Goal: Task Accomplishment & Management: Use online tool/utility

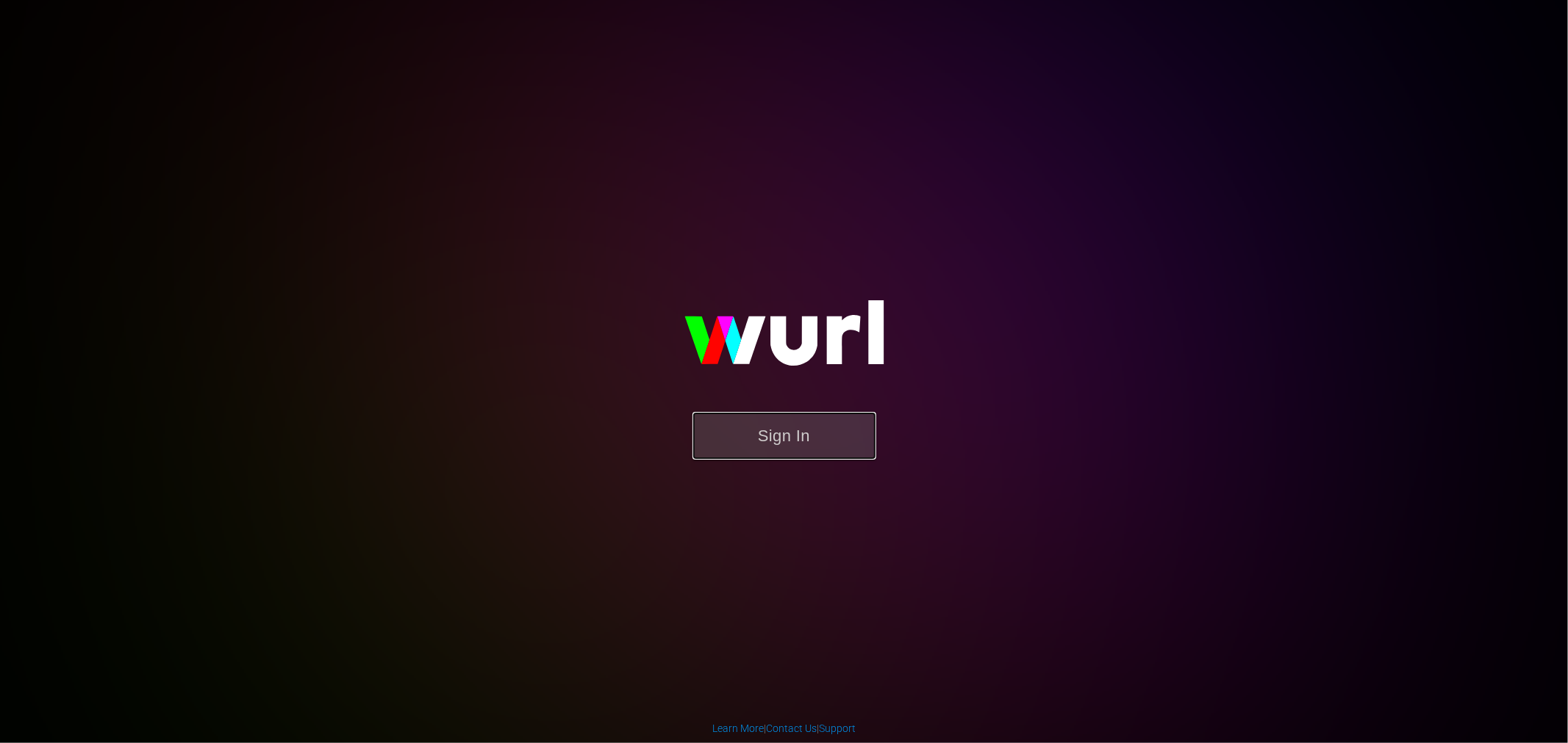
click at [766, 423] on button "Sign In" at bounding box center [784, 436] width 184 height 48
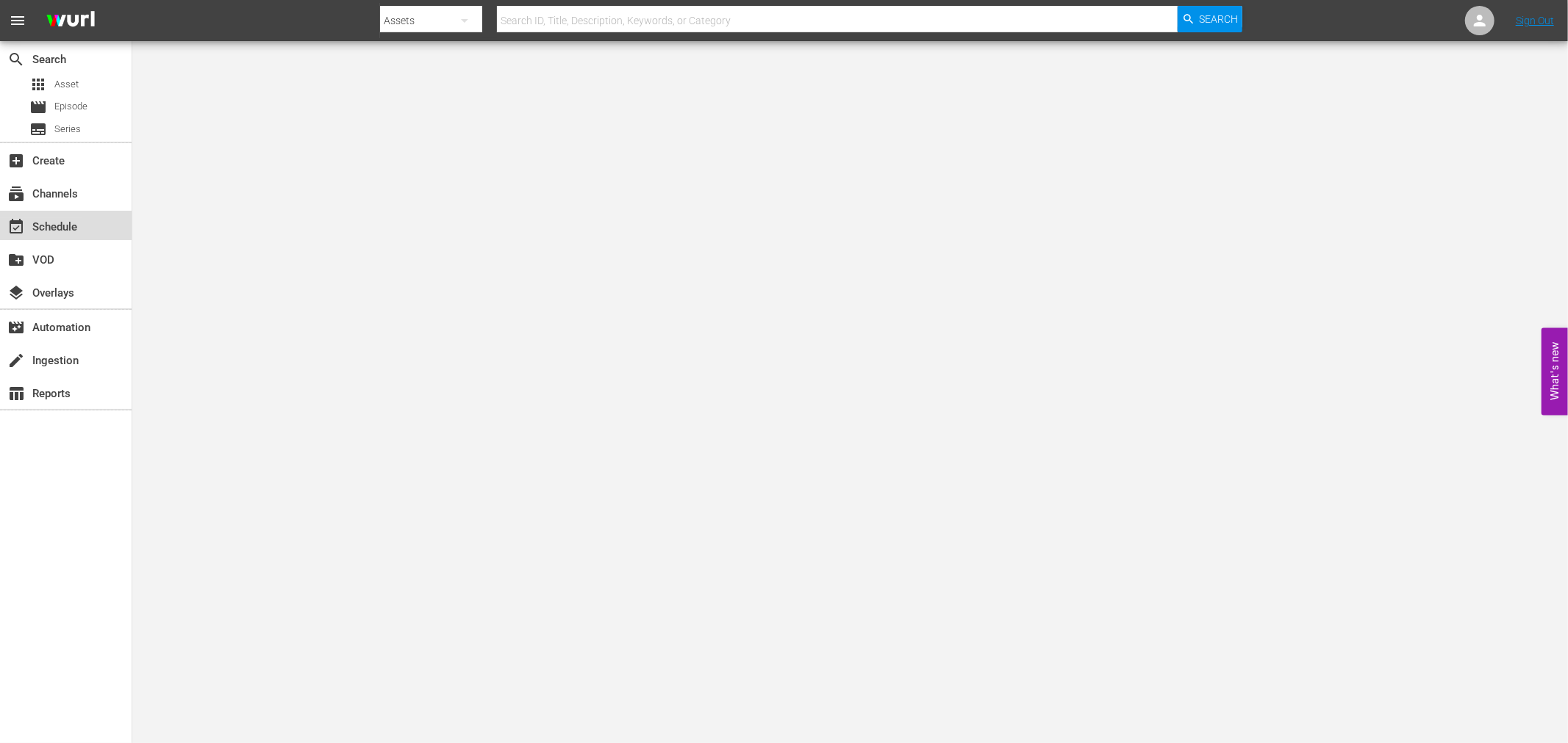
click at [70, 224] on div "event_available Schedule" at bounding box center [41, 225] width 83 height 13
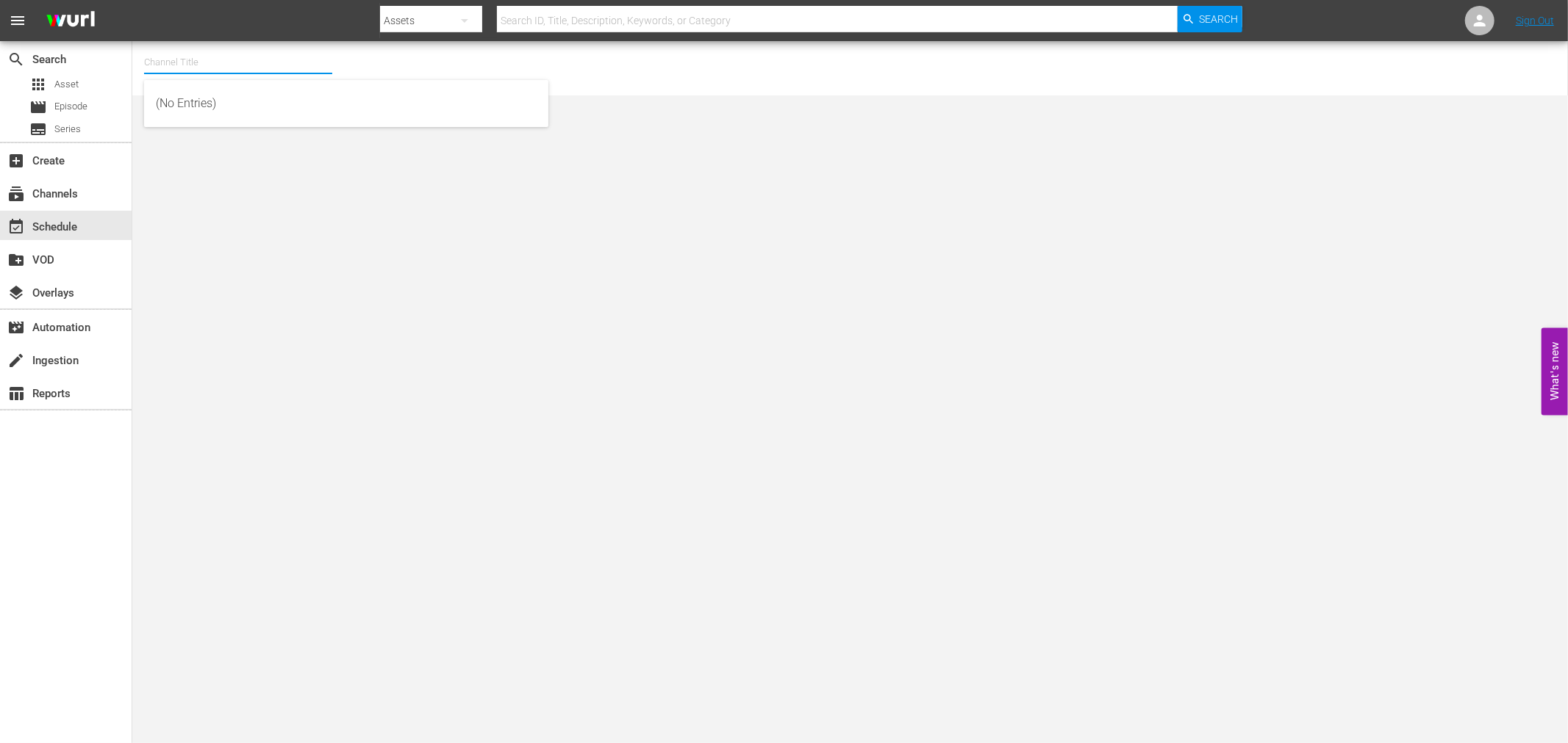
click at [185, 60] on input "text" at bounding box center [238, 62] width 188 height 35
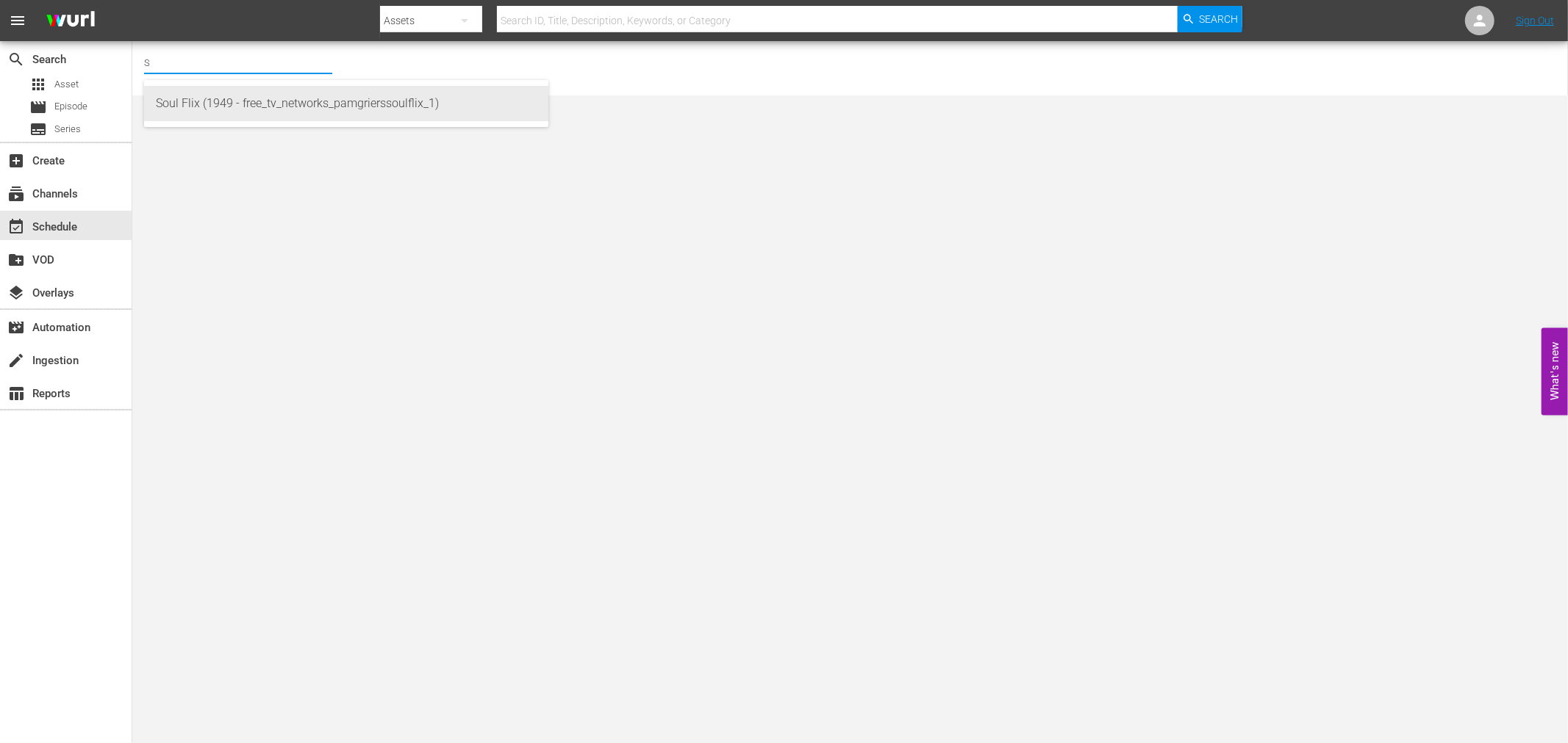
click at [179, 99] on div "Soul Flix (1949 - free_tv_networks_pamgrierssoulflix_1)" at bounding box center [346, 104] width 381 height 35
type input "Soul Flix (1949 - free_tv_networks_pamgrierssoulflix_1)"
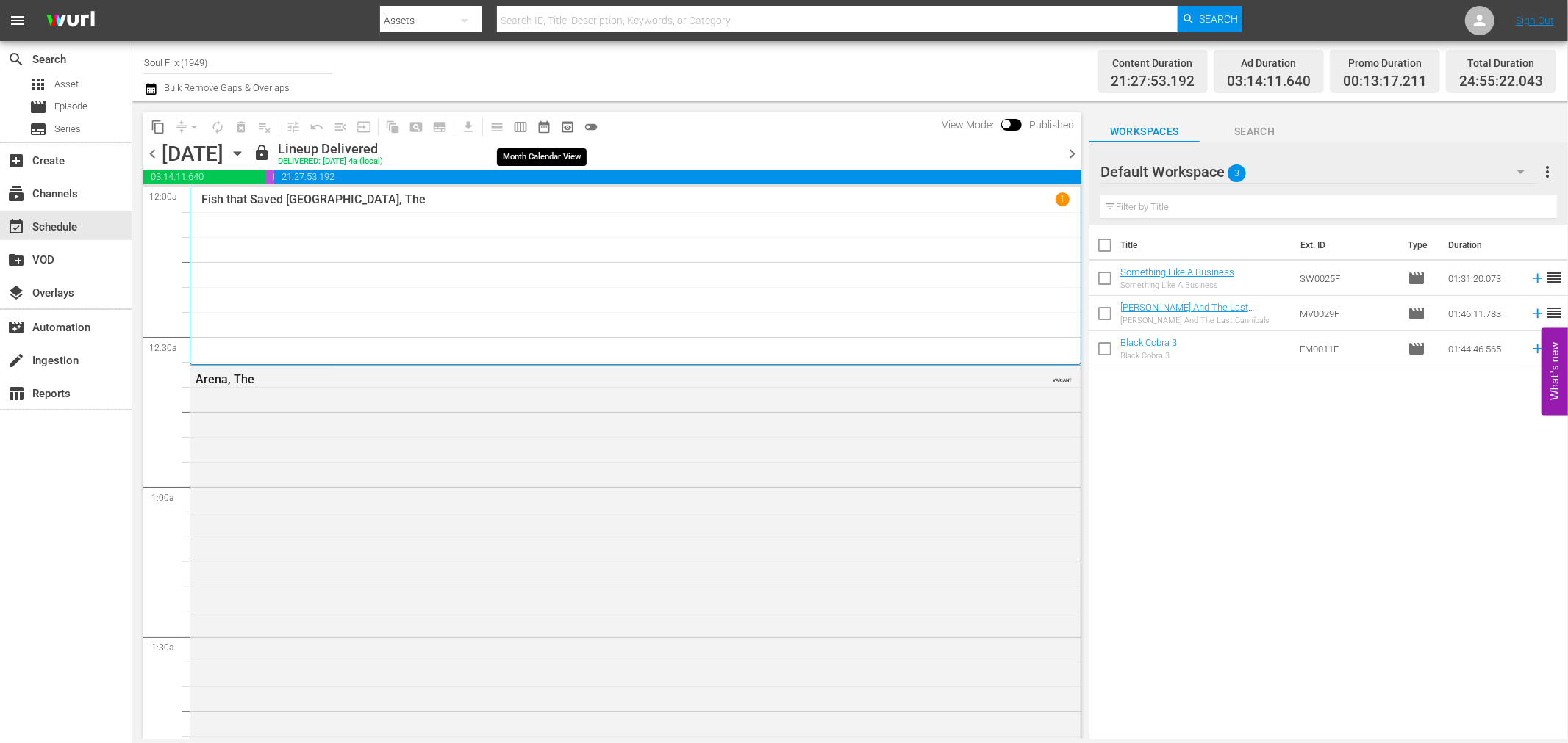
click at [548, 128] on span "date_range_outlined" at bounding box center [543, 127] width 14 height 14
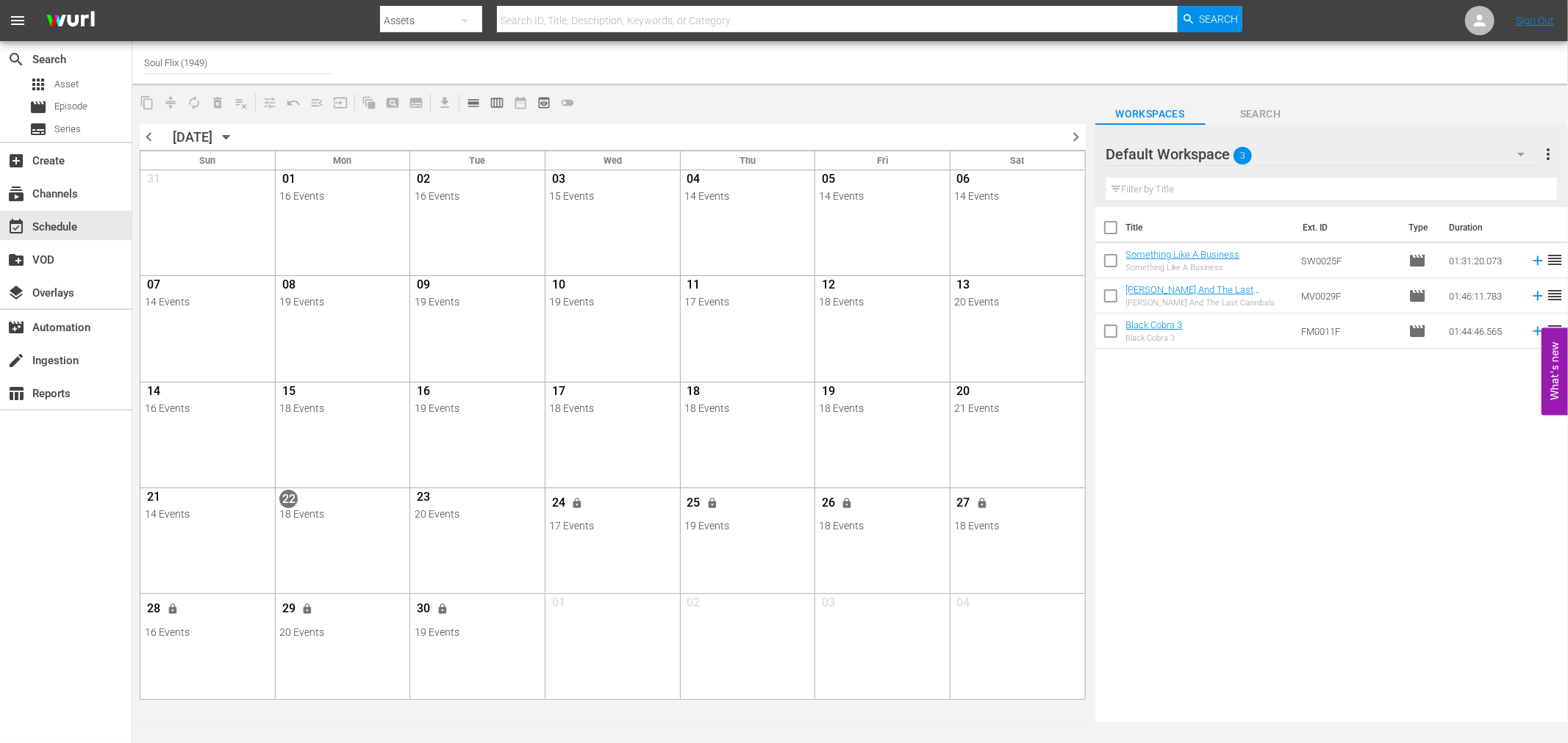
click at [1075, 142] on span "chevron_right" at bounding box center [1077, 137] width 19 height 19
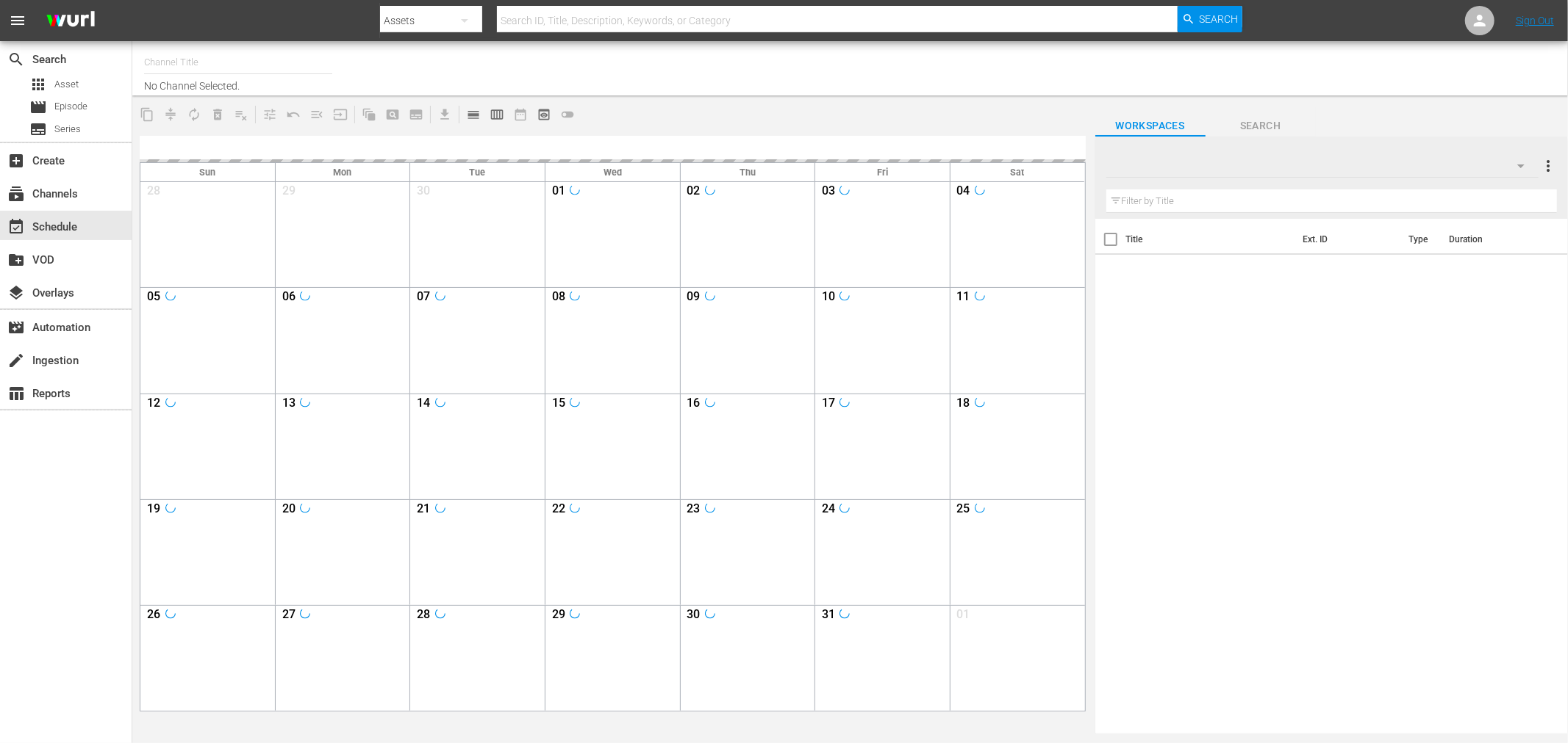
type input "Soul Flix (1949)"
